Goal: Task Accomplishment & Management: Complete application form

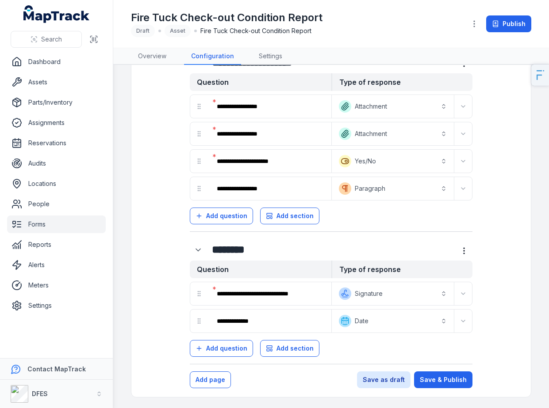
scroll to position [39, 0]
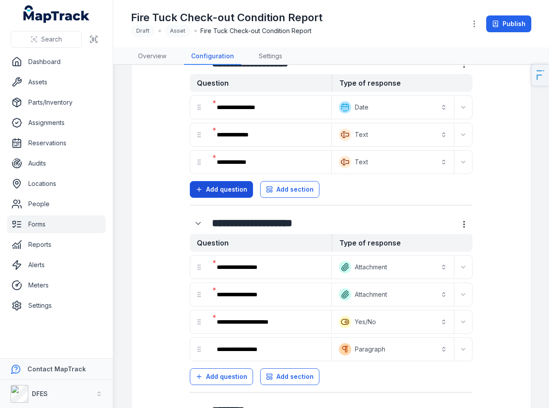
click at [222, 183] on button "Add question" at bounding box center [221, 189] width 63 height 17
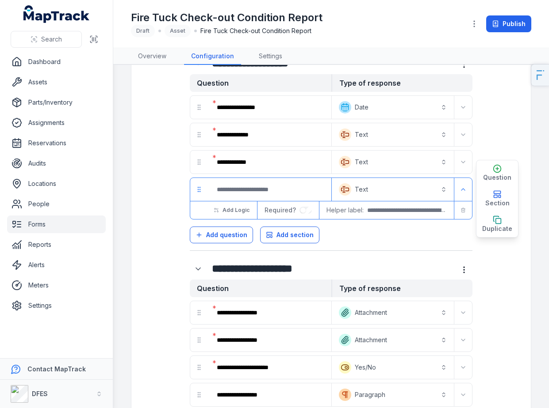
click at [372, 191] on button "Text *******" at bounding box center [392, 189] width 119 height 19
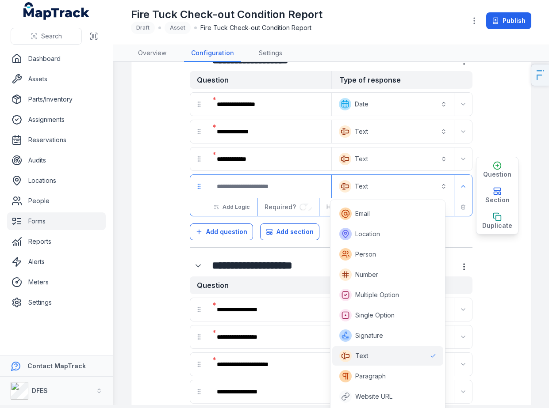
scroll to position [157, 0]
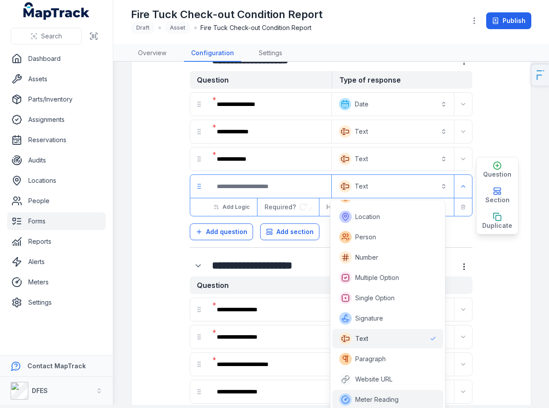
click at [376, 399] on span "Meter Reading" at bounding box center [376, 400] width 43 height 9
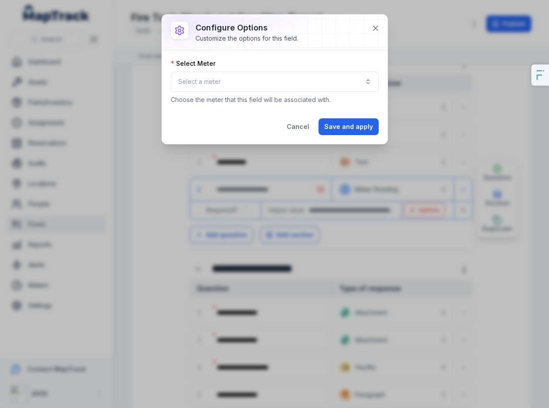
scroll to position [0, 0]
click at [232, 81] on button "Select a meter" at bounding box center [275, 82] width 208 height 20
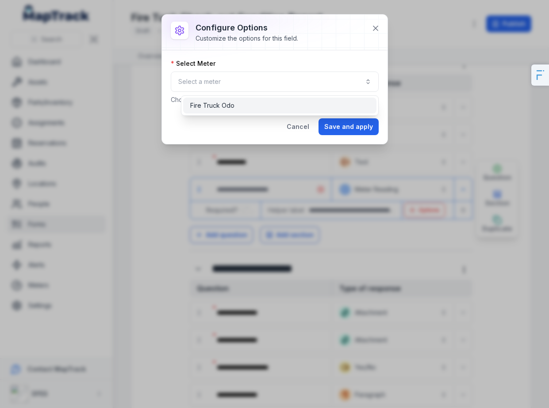
click at [235, 103] on div "Fire Truck Odo" at bounding box center [279, 105] width 179 height 9
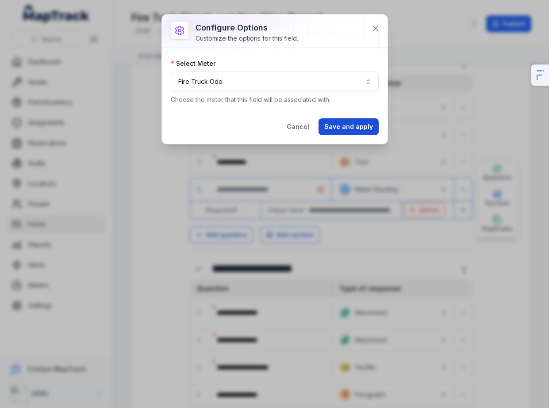
click at [354, 126] on button "Save and apply" at bounding box center [348, 126] width 60 height 17
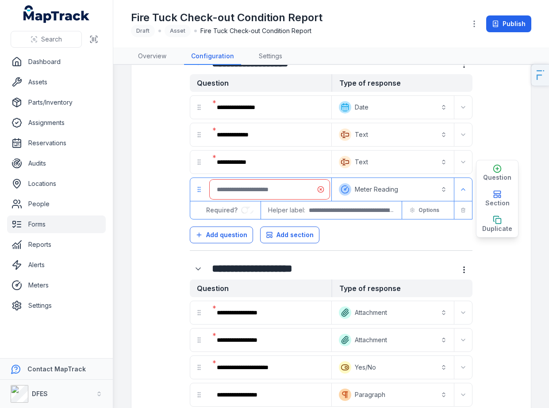
click at [232, 197] on input ":r51:-form-item-label" at bounding box center [270, 189] width 120 height 19
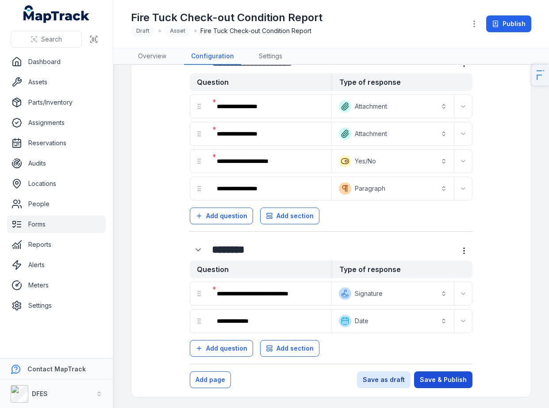
type input "***"
click at [425, 381] on button "Save & Publish" at bounding box center [443, 380] width 58 height 17
